Goal: Task Accomplishment & Management: Manage account settings

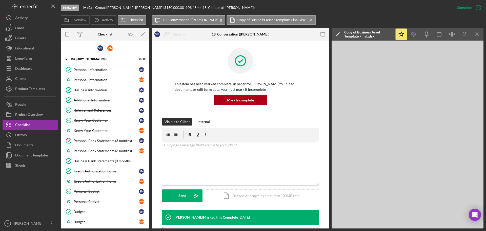
scroll to position [380, 0]
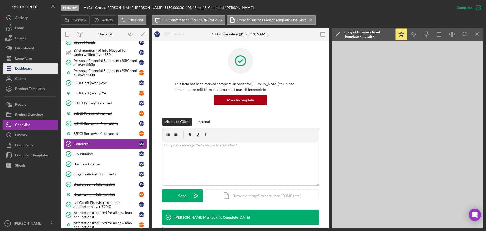
click at [22, 70] on div "Dashboard" at bounding box center [23, 68] width 17 height 11
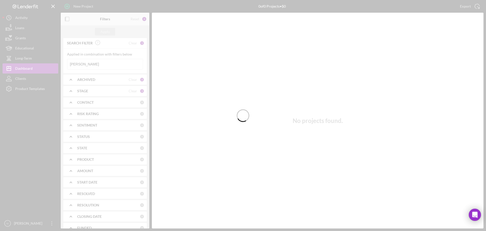
click at [90, 65] on div at bounding box center [243, 115] width 486 height 231
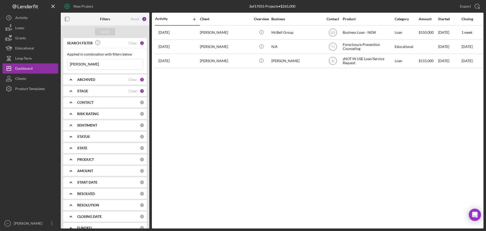
click at [90, 65] on input "[PERSON_NAME]" at bounding box center [105, 64] width 76 height 10
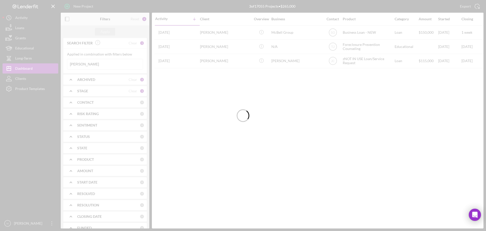
type input "[PERSON_NAME]"
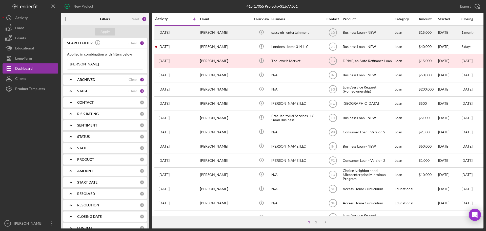
click at [276, 31] on div "sassy girl entertainment" at bounding box center [297, 32] width 51 height 13
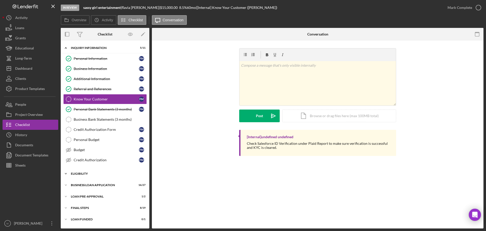
click at [84, 174] on div "ELIGIBILITY" at bounding box center [107, 173] width 72 height 3
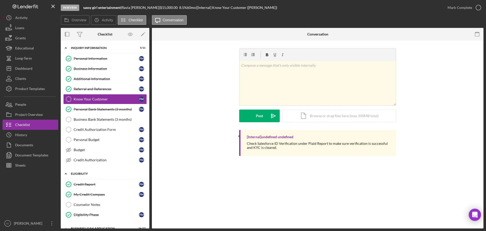
scroll to position [42, 0]
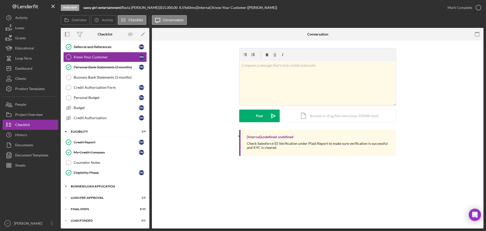
click at [85, 185] on div "BUSINESS LOAN APPLICATION" at bounding box center [107, 186] width 72 height 3
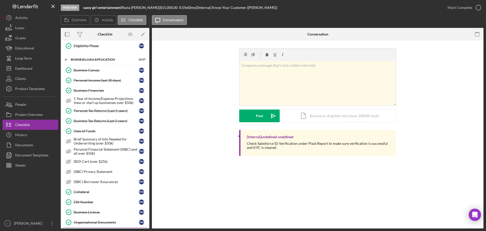
scroll to position [219, 0]
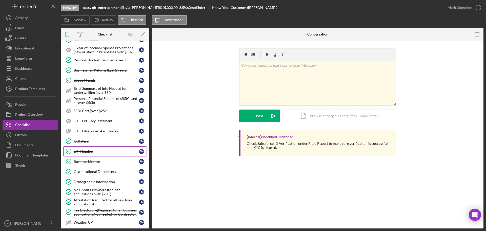
click at [81, 153] on div "EIN Number" at bounding box center [106, 151] width 65 height 4
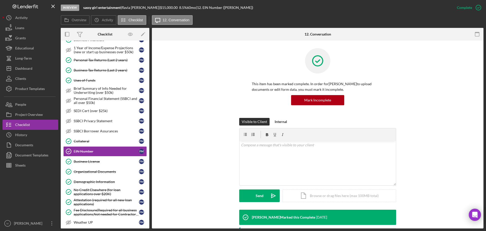
scroll to position [136, 0]
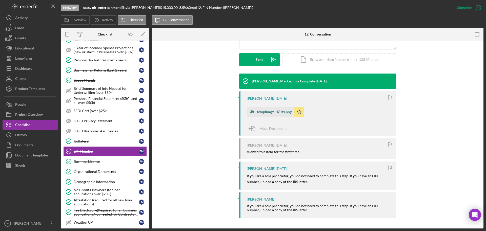
click at [275, 110] on div "tempImageL46Jzx.png" at bounding box center [274, 112] width 35 height 4
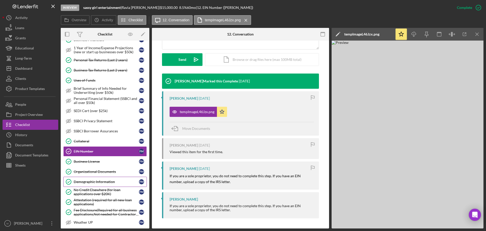
scroll to position [318, 0]
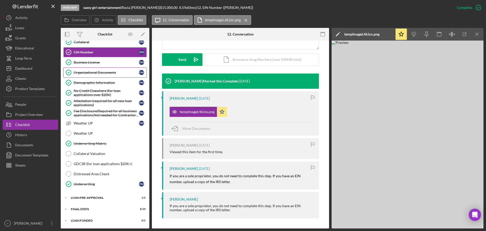
click at [76, 71] on div "Organizational Documents" at bounding box center [106, 72] width 65 height 4
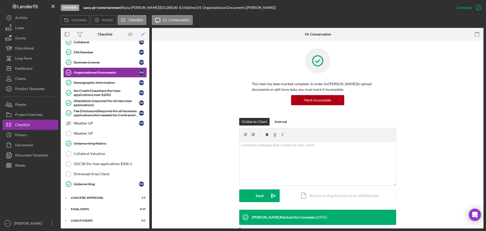
scroll to position [127, 0]
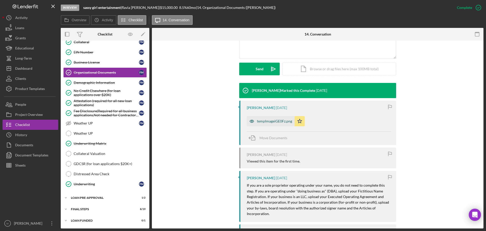
click at [266, 120] on div "tempImageiGE0Fz.png" at bounding box center [274, 121] width 35 height 4
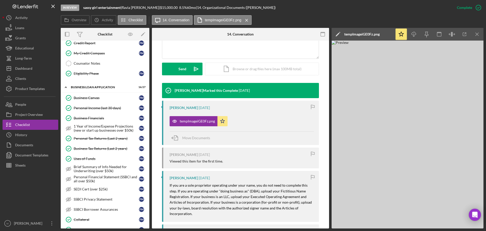
scroll to position [0, 0]
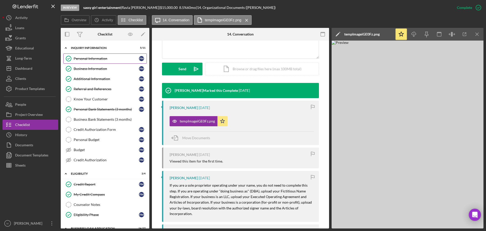
click at [80, 59] on div "Personal Information" at bounding box center [106, 58] width 65 height 4
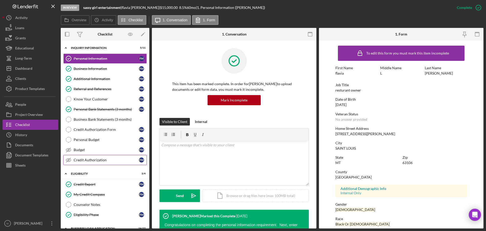
click at [95, 161] on div "Credit Authorization" at bounding box center [106, 160] width 65 height 4
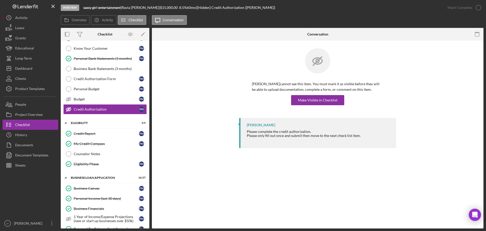
scroll to position [177, 0]
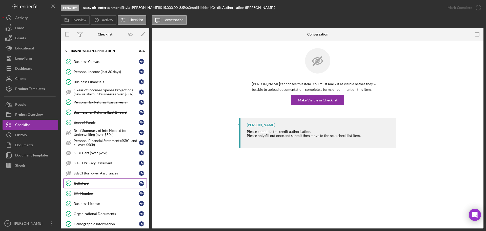
click at [83, 184] on div "Collateral" at bounding box center [106, 183] width 65 height 4
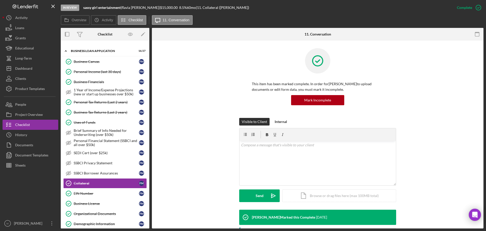
scroll to position [152, 0]
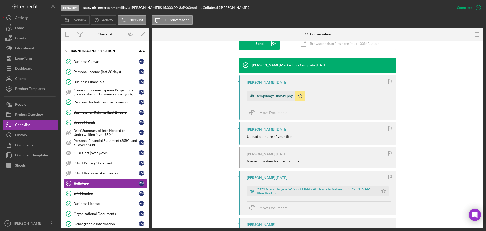
click at [276, 93] on div "tempImageHnd9rr.png" at bounding box center [271, 96] width 48 height 10
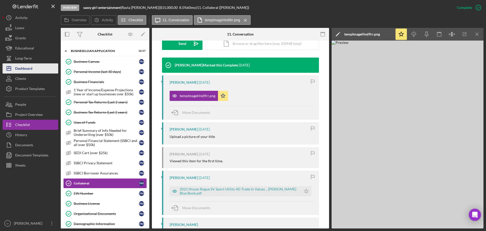
click at [23, 70] on div "Dashboard" at bounding box center [23, 68] width 17 height 11
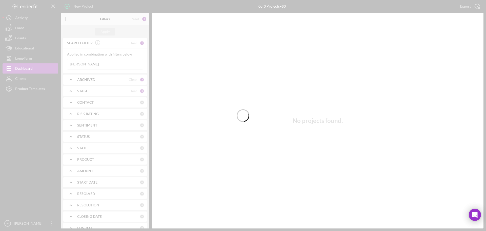
drag, startPoint x: 84, startPoint y: 62, endPoint x: 76, endPoint y: 61, distance: 8.0
click at [75, 62] on div at bounding box center [243, 115] width 486 height 231
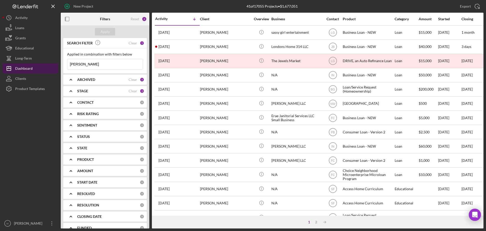
drag, startPoint x: 92, startPoint y: 67, endPoint x: 32, endPoint y: 65, distance: 60.1
click at [32, 65] on div "New Project 41 of 17055 Projects • $1,677,051 [PERSON_NAME] Export Icon/Export …" at bounding box center [243, 114] width 481 height 228
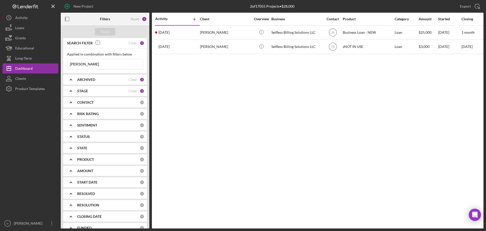
type input "[PERSON_NAME]"
click at [206, 32] on div "[PERSON_NAME]" at bounding box center [225, 32] width 51 height 13
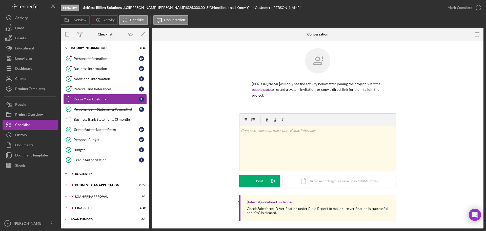
click at [78, 174] on div "ELIGIBILITY" at bounding box center [109, 173] width 68 height 3
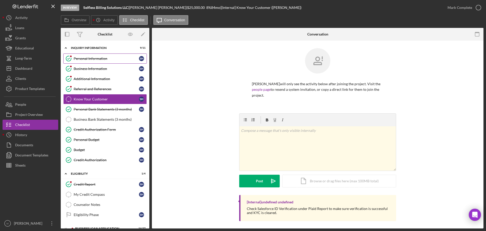
click at [97, 59] on div "Personal Information" at bounding box center [106, 58] width 65 height 4
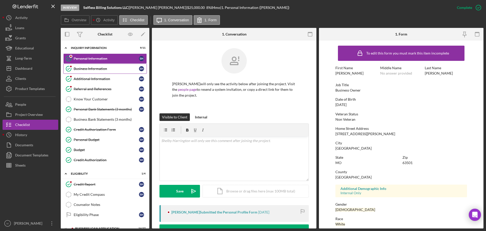
click at [74, 67] on icon "Business Information" at bounding box center [68, 68] width 13 height 13
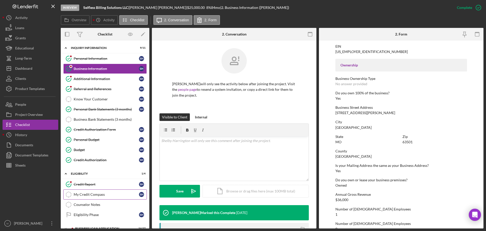
scroll to position [42, 0]
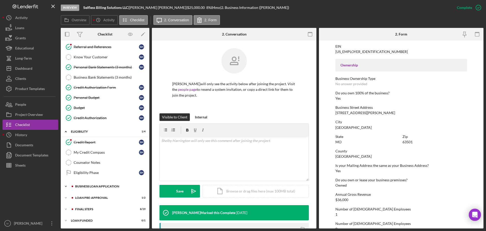
click at [101, 184] on div "Icon/Expander BUSINESS LOAN APPLICATION 14 / 27" at bounding box center [105, 186] width 89 height 10
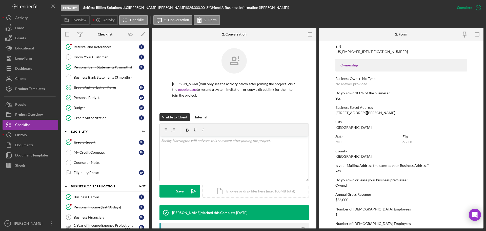
scroll to position [194, 0]
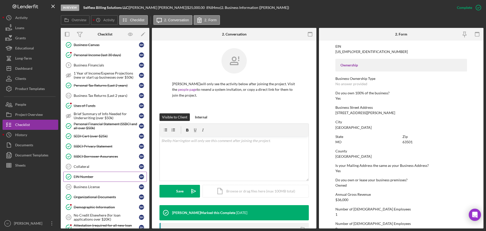
click at [84, 180] on link "EIN Number EIN Number S H" at bounding box center [105, 177] width 84 height 10
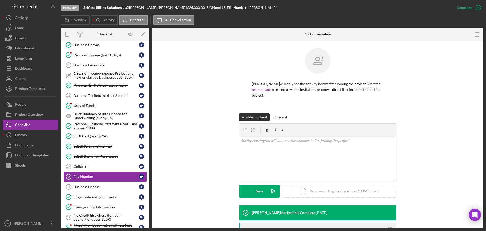
scroll to position [78, 0]
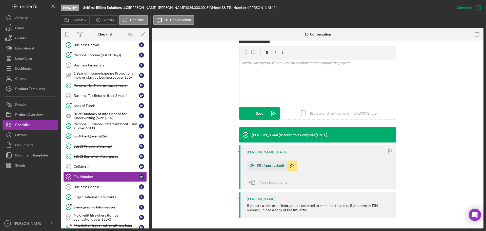
click at [266, 167] on div "EIN Approval.pdf" at bounding box center [270, 165] width 27 height 4
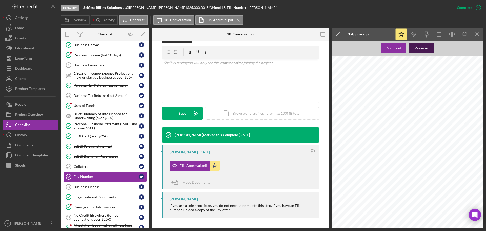
click at [426, 47] on div "Zoom in" at bounding box center [421, 48] width 13 height 10
click at [438, 163] on div "[DATE] EIN Individual Request - Online Application [URL][DOMAIN_NAME] 1/1 Your …" at bounding box center [404, 196] width 217 height 281
click at [85, 188] on div "Business License" at bounding box center [106, 187] width 65 height 4
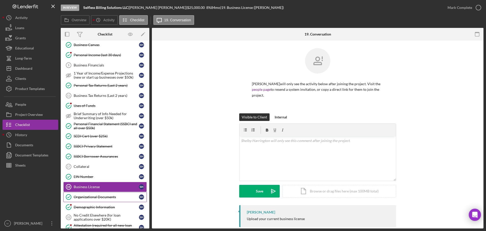
click at [85, 197] on div "Organizational Documents" at bounding box center [106, 197] width 65 height 4
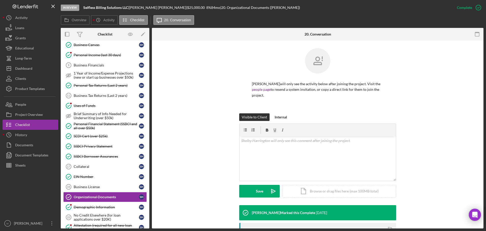
scroll to position [152, 0]
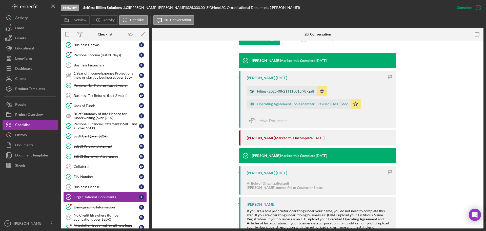
click at [286, 91] on div "Filing - 2025-08-21T113018.987.pdf" at bounding box center [286, 91] width 58 height 4
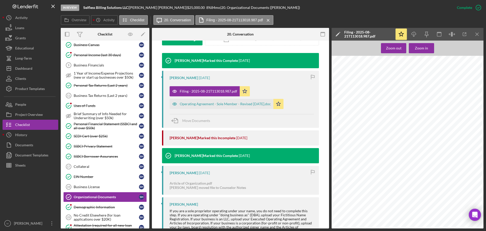
scroll to position [233, 0]
drag, startPoint x: 390, startPoint y: 193, endPoint x: 379, endPoint y: 190, distance: 11.1
click at [390, 193] on div at bounding box center [409, 128] width 155 height 201
click at [206, 105] on div "Operating Agreement - Sole Member - Revised [DATE].doc" at bounding box center [225, 104] width 91 height 4
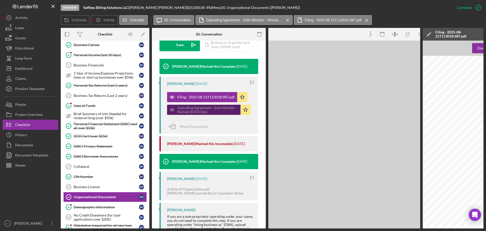
scroll to position [158, 0]
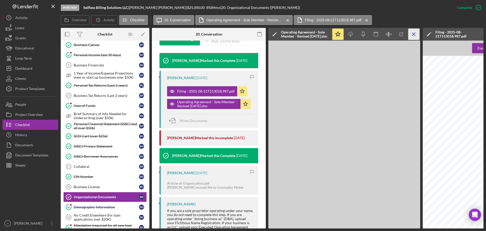
click at [412, 32] on icon "Icon/Menu Close" at bounding box center [414, 34] width 11 height 11
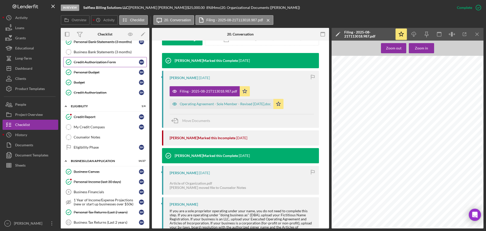
scroll to position [0, 0]
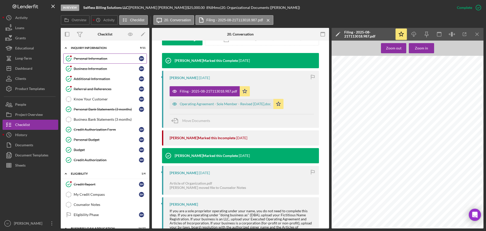
click at [91, 53] on link "Personal Information Personal Information S H" at bounding box center [105, 58] width 84 height 10
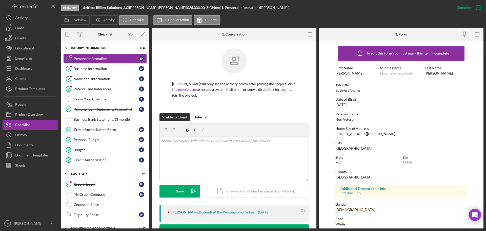
scroll to position [49, 0]
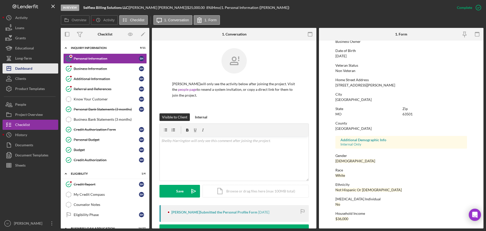
click at [24, 71] on div "Dashboard" at bounding box center [23, 68] width 17 height 11
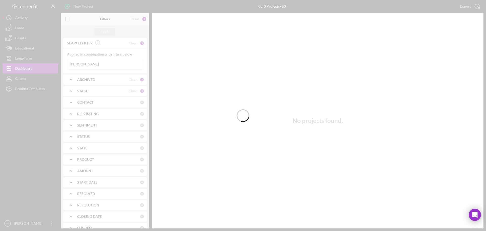
click at [100, 66] on div at bounding box center [243, 115] width 486 height 231
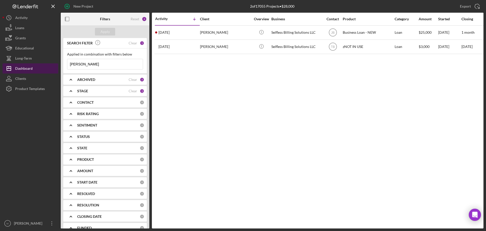
drag, startPoint x: 92, startPoint y: 65, endPoint x: 52, endPoint y: 65, distance: 40.0
click at [52, 65] on div "New Project 2 of 17055 Projects • $28,000 [PERSON_NAME] Export Icon/Export Filt…" at bounding box center [243, 114] width 481 height 228
type input "Gray"
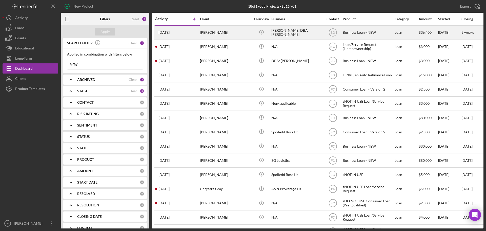
click at [302, 30] on div "[PERSON_NAME] DBA [PERSON_NAME]" at bounding box center [297, 32] width 51 height 13
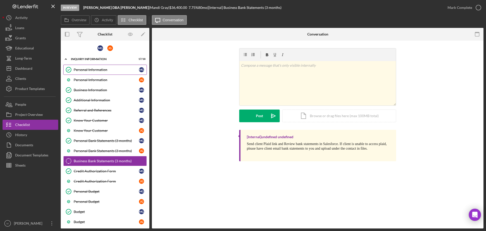
click at [86, 70] on div "Personal Information" at bounding box center [106, 70] width 65 height 4
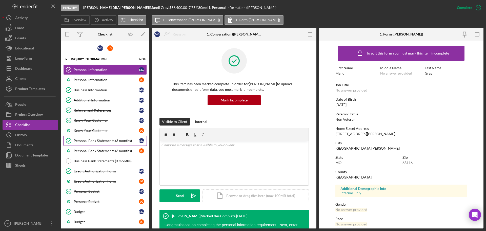
scroll to position [81, 0]
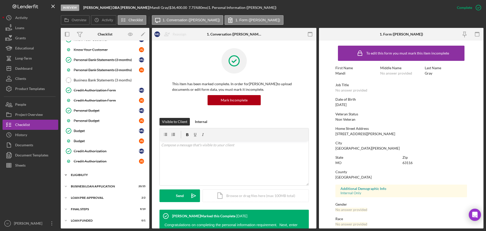
click at [81, 176] on div "ELIGIBILITY" at bounding box center [107, 174] width 72 height 3
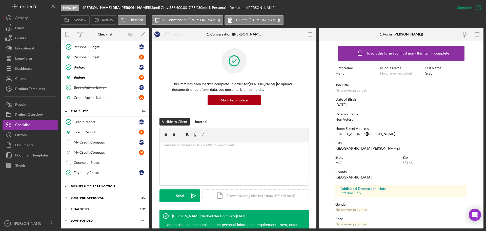
click at [83, 187] on div "BUSINESS LOAN APPLICATION" at bounding box center [107, 186] width 72 height 3
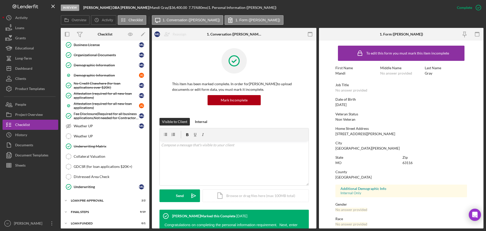
scroll to position [502, 0]
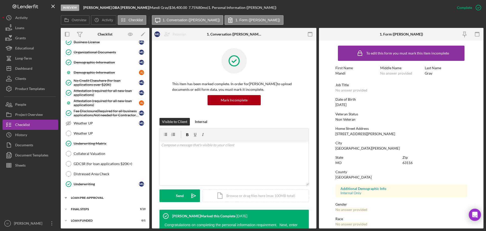
click at [90, 198] on div "LOAN PRE-APPROVAL" at bounding box center [107, 197] width 72 height 3
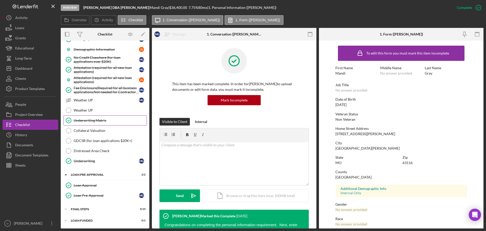
click at [90, 121] on div "Underwriting Matrix" at bounding box center [110, 120] width 73 height 4
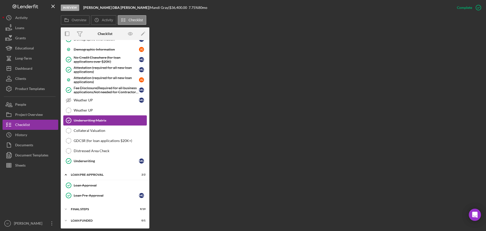
scroll to position [525, 0]
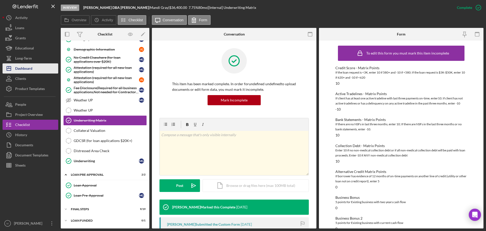
click at [20, 67] on div "Dashboard" at bounding box center [23, 68] width 17 height 11
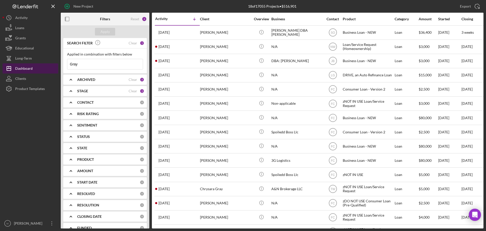
drag, startPoint x: 95, startPoint y: 66, endPoint x: 44, endPoint y: 64, distance: 50.4
click at [45, 64] on div "New Project 18 of 17055 Projects • $516,901 Gray Export Icon/Export Filters Res…" at bounding box center [243, 114] width 481 height 228
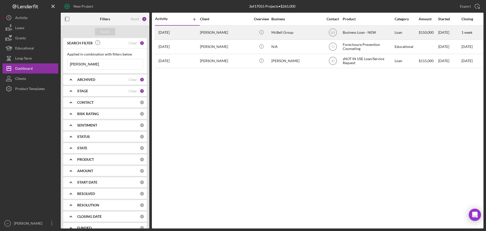
type input "[PERSON_NAME]"
click at [233, 35] on div "[PERSON_NAME]" at bounding box center [225, 32] width 51 height 13
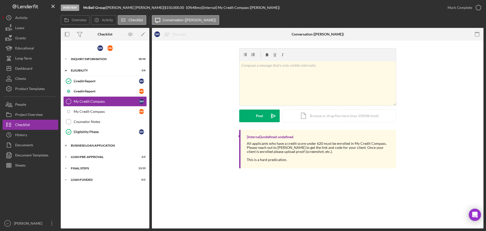
click at [81, 145] on div "BUSINESS LOAN APPLICATION" at bounding box center [107, 145] width 72 height 3
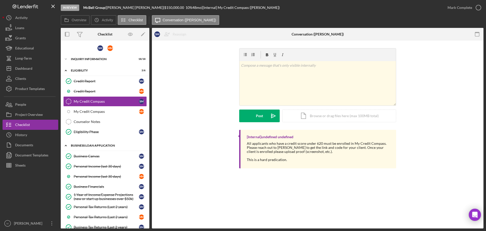
scroll to position [127, 0]
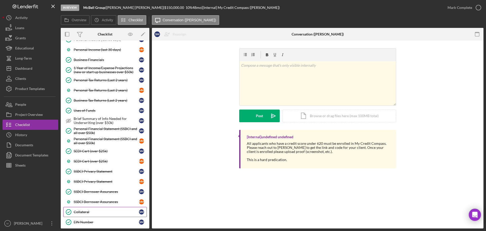
click at [85, 212] on div "Collateral" at bounding box center [106, 212] width 65 height 4
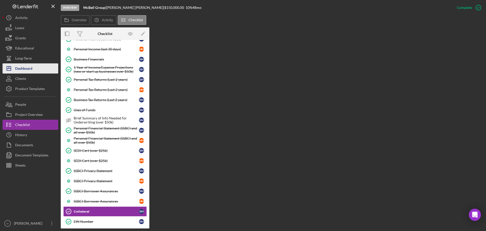
click at [31, 64] on div "Dashboard" at bounding box center [23, 68] width 17 height 11
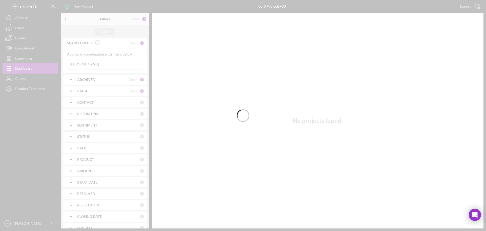
click at [92, 63] on div at bounding box center [243, 115] width 486 height 231
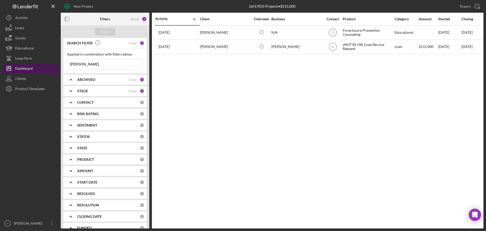
drag, startPoint x: 88, startPoint y: 64, endPoint x: 45, endPoint y: 66, distance: 43.4
click at [45, 66] on div "New Project 2 of 17055 Projects • $115,000 [PERSON_NAME] Export Icon/Export Fil…" at bounding box center [243, 114] width 481 height 228
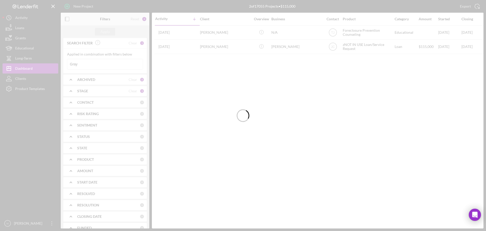
type input "Gray"
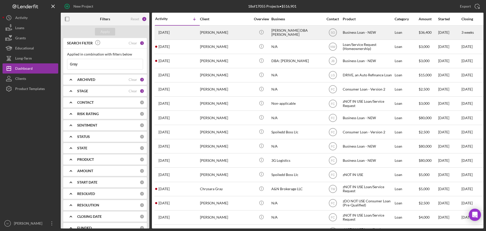
click at [224, 32] on div "[PERSON_NAME]" at bounding box center [225, 32] width 51 height 13
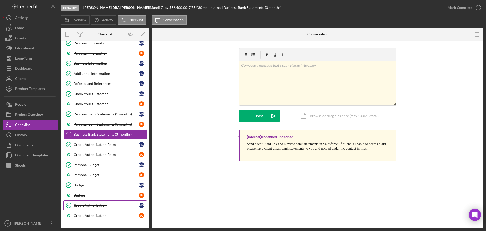
scroll to position [77, 0]
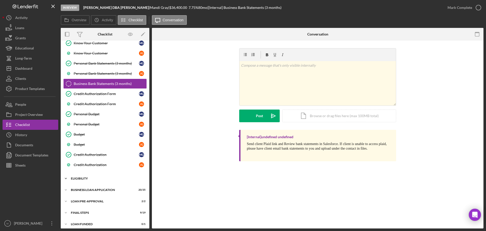
click at [84, 177] on div "ELIGIBILITY" at bounding box center [107, 178] width 72 height 3
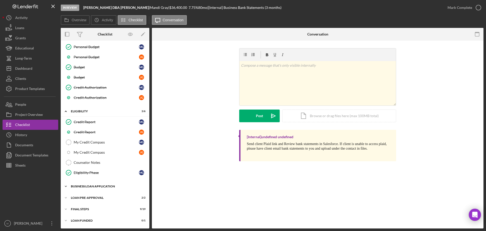
click at [83, 187] on div "BUSINESS LOAN APPLICATION" at bounding box center [107, 186] width 72 height 3
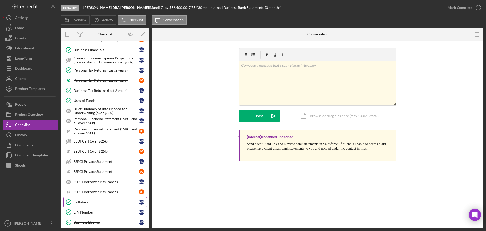
click at [90, 202] on div "Collateral" at bounding box center [106, 202] width 65 height 4
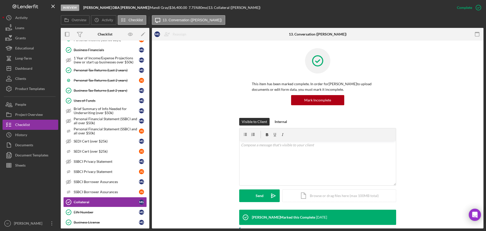
scroll to position [122, 0]
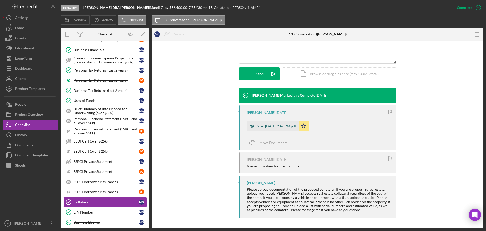
click at [267, 126] on div "Scan [DATE] 2.47 PM.pdf" at bounding box center [276, 126] width 39 height 4
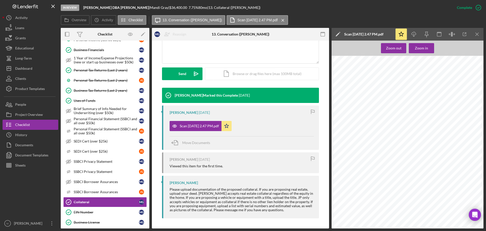
scroll to position [423, 0]
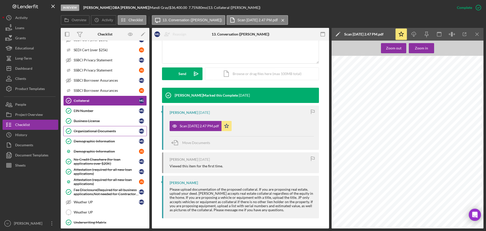
click at [81, 131] on div "Organizational Documents" at bounding box center [106, 131] width 65 height 4
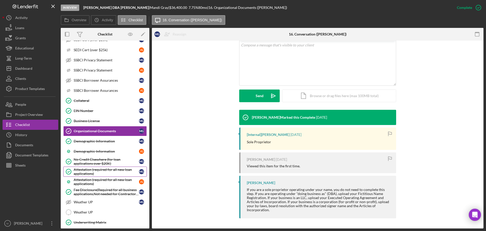
scroll to position [502, 0]
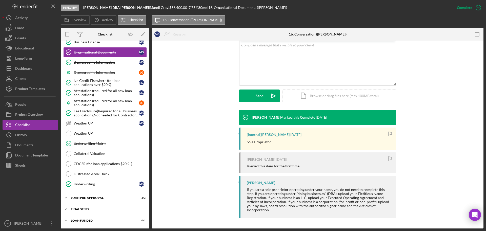
click at [90, 209] on div "FINAL STEPS" at bounding box center [107, 208] width 72 height 3
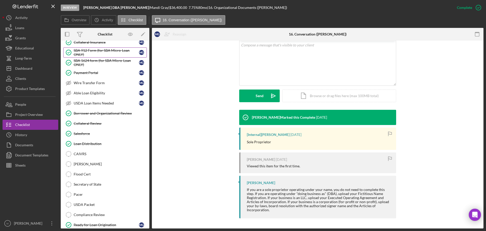
click at [96, 53] on div "SBA 912 Form (for SBA Micro-Loan ONLY)" at bounding box center [106, 52] width 65 height 8
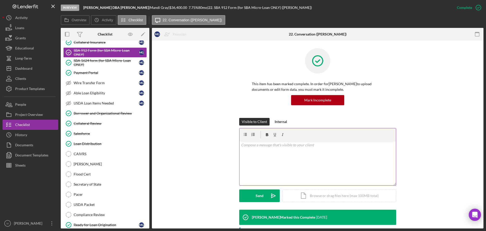
scroll to position [114, 0]
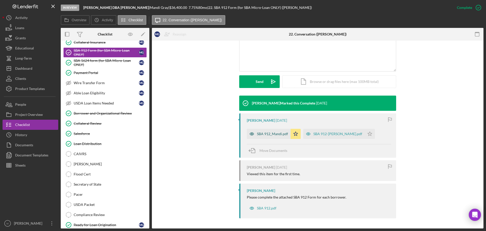
click at [276, 133] on div "SBA 912_Mandi.pdf" at bounding box center [272, 134] width 31 height 4
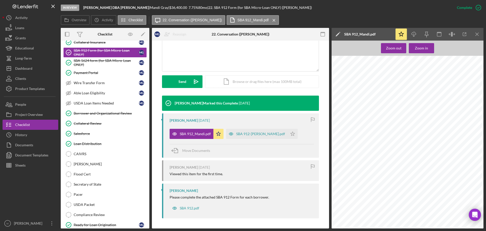
scroll to position [0, 0]
click at [87, 63] on div "SBA 1624 form (for SBA Micro-Loan ONLY)" at bounding box center [106, 63] width 65 height 8
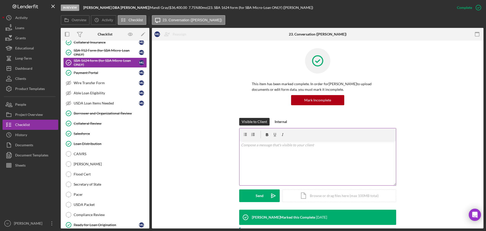
scroll to position [101, 0]
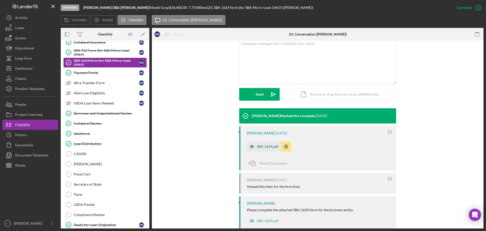
click at [263, 147] on div "SBA 1624.pdf" at bounding box center [268, 146] width 22 height 4
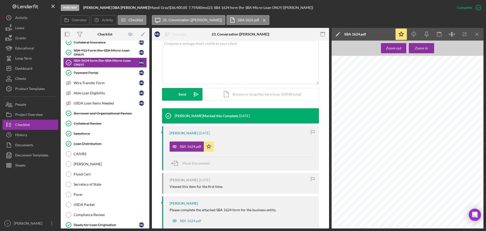
click at [411, 90] on span "CFR Part 145. The regulations were published as Part VII of the [DATE]" at bounding box center [378, 91] width 79 height 3
click at [416, 34] on icon "Icon/Download" at bounding box center [414, 34] width 11 height 11
click at [21, 72] on div "Dashboard" at bounding box center [23, 68] width 17 height 11
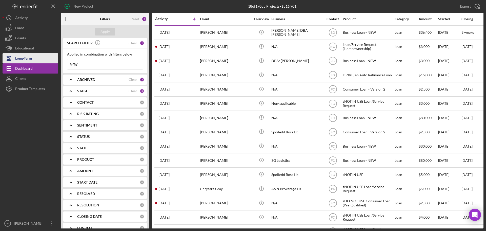
drag, startPoint x: 83, startPoint y: 65, endPoint x: 42, endPoint y: 63, distance: 41.1
click at [42, 64] on div "New Project 18 of 17055 Projects • $516,901 Gray Export Icon/Export Filters Res…" at bounding box center [243, 114] width 481 height 228
type input "[PERSON_NAME]"
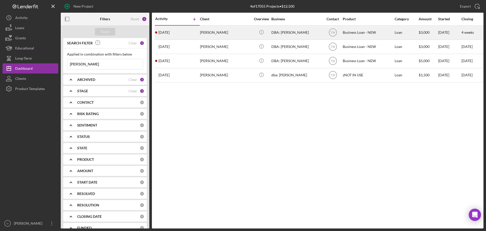
click at [248, 34] on div "[PERSON_NAME]" at bounding box center [225, 32] width 51 height 13
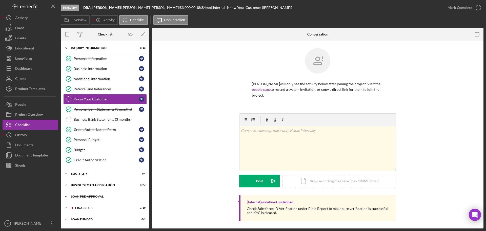
click at [87, 197] on div "LOAN PRE-APPROVAL" at bounding box center [107, 196] width 72 height 3
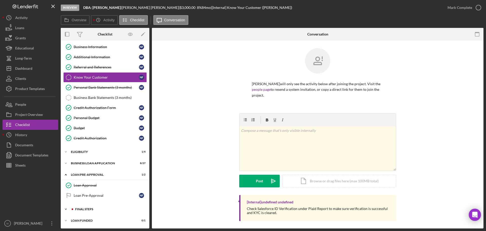
click at [85, 206] on div "Icon/Expander FINAL STEPS 7 / 19" at bounding box center [105, 209] width 89 height 10
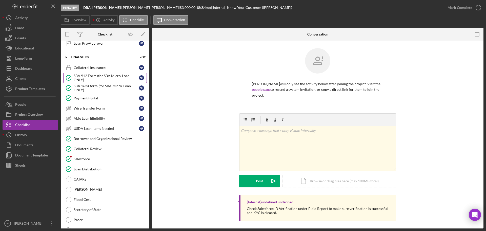
click at [93, 75] on div "SBA 912 Form (for SBA Micro-Loan ONLY)" at bounding box center [106, 78] width 65 height 8
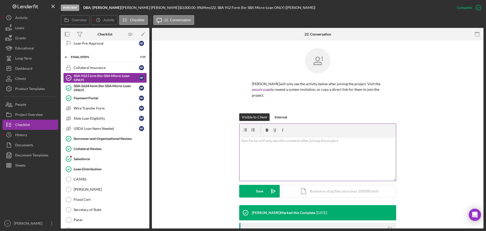
scroll to position [81, 0]
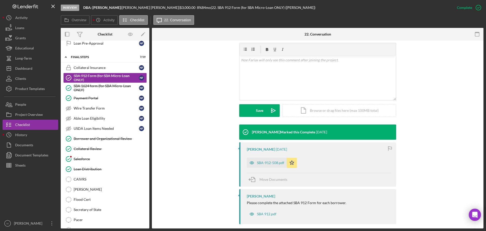
click at [271, 160] on div "SBA-912-508.pdf" at bounding box center [267, 163] width 40 height 10
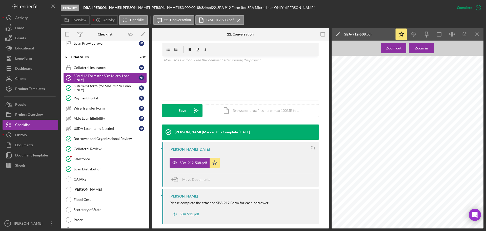
scroll to position [51, 0]
click at [81, 88] on div "SBA 1624 form (for SBA Micro-Loan ONLY)" at bounding box center [106, 88] width 65 height 8
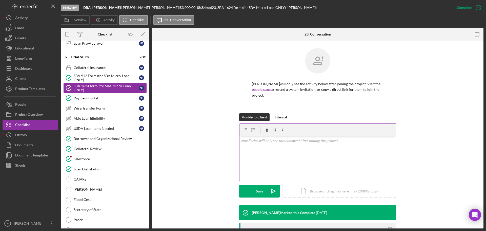
scroll to position [81, 0]
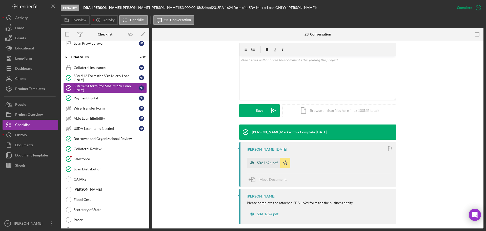
click at [260, 161] on div "SBA1624.pdf" at bounding box center [267, 163] width 21 height 4
